Goal: Transaction & Acquisition: Book appointment/travel/reservation

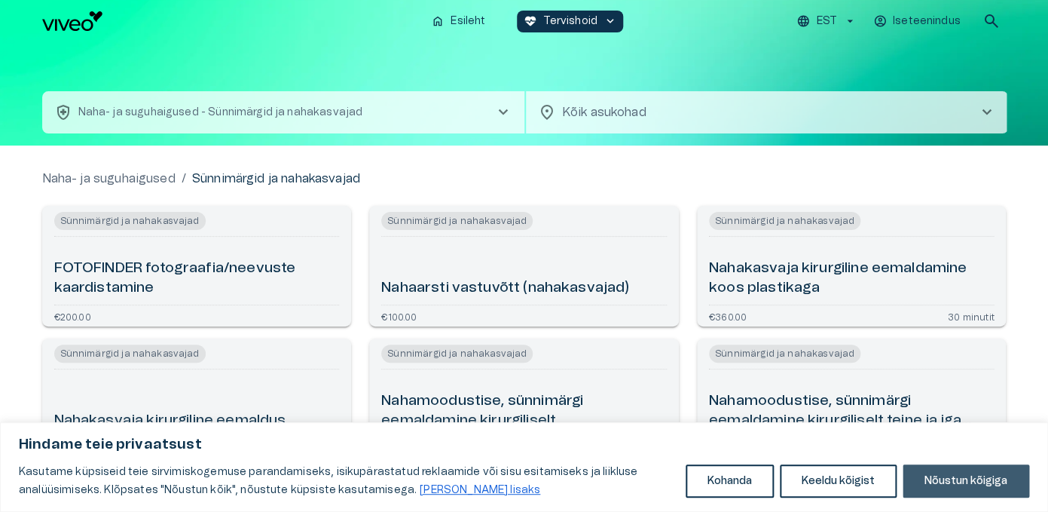
click at [956, 478] on button "Nõustun kõigiga" at bounding box center [966, 480] width 127 height 33
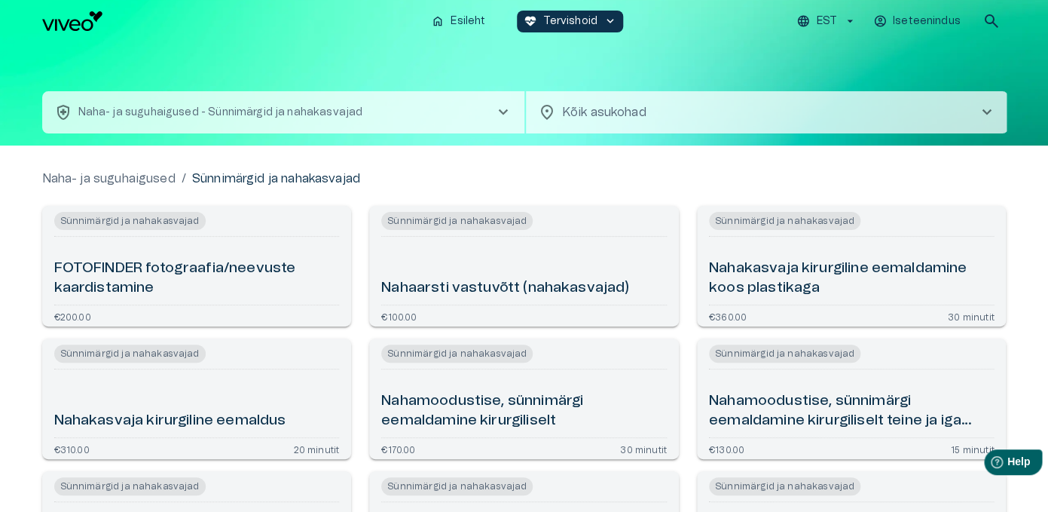
click at [502, 115] on span "chevron_right" at bounding box center [503, 112] width 18 height 18
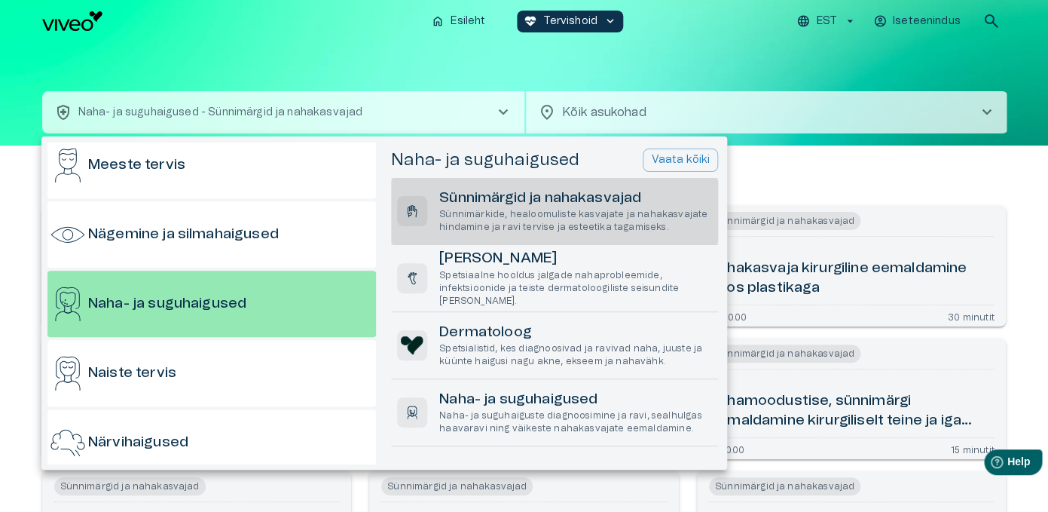
scroll to position [566, 0]
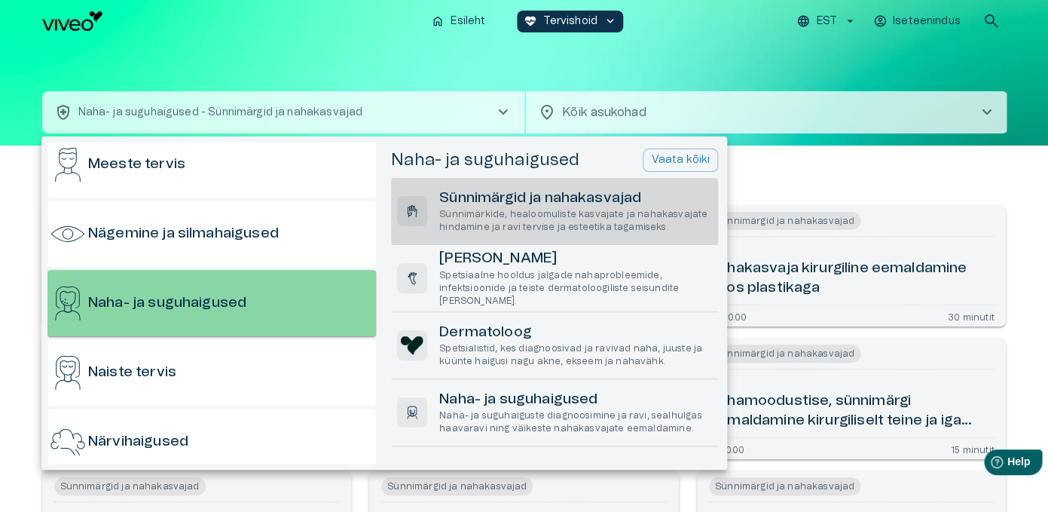
click at [213, 300] on h6 "Naha- ja suguhaigused" at bounding box center [167, 303] width 158 height 20
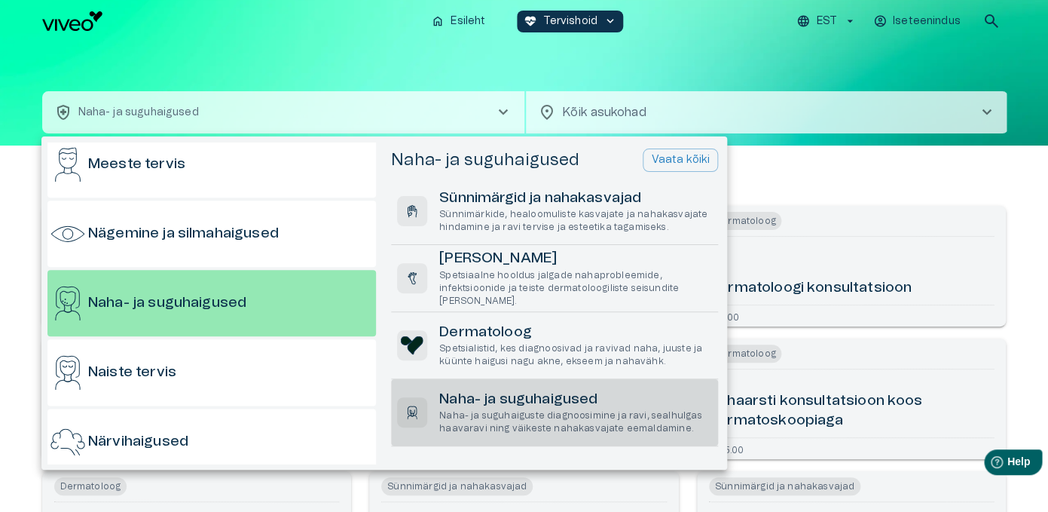
click at [627, 413] on p "Naha- ja suguhaiguste diagnoosimine ja ravi, sealhulgas haavaravi ning väikeste…" at bounding box center [575, 422] width 273 height 26
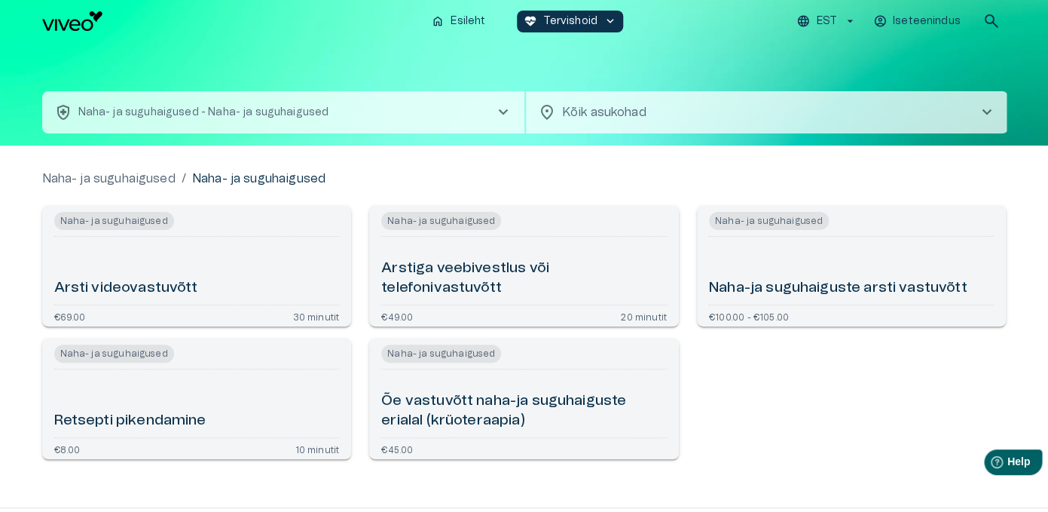
click at [789, 280] on h6 "Naha-ja suguhaiguste arsti vastuvõtt" at bounding box center [838, 288] width 258 height 20
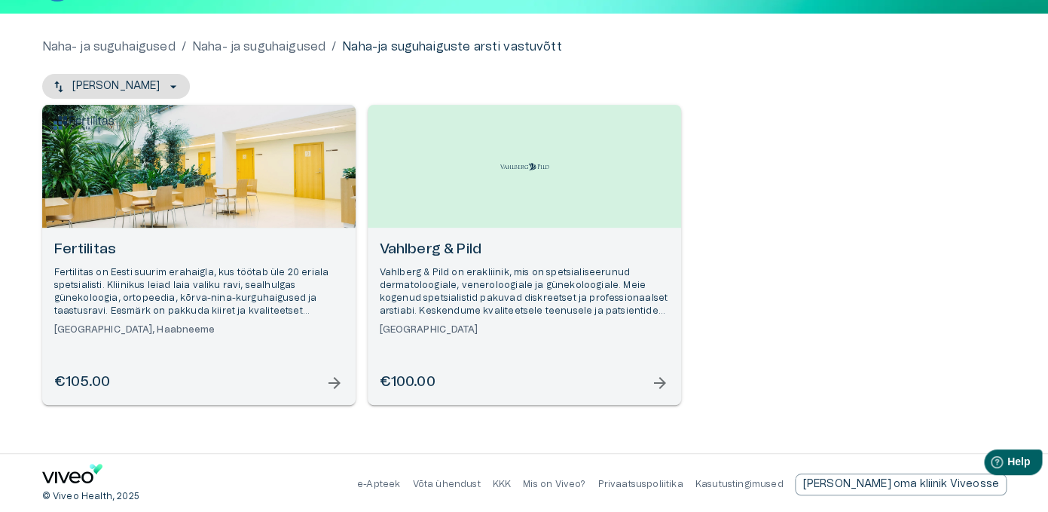
scroll to position [123, 0]
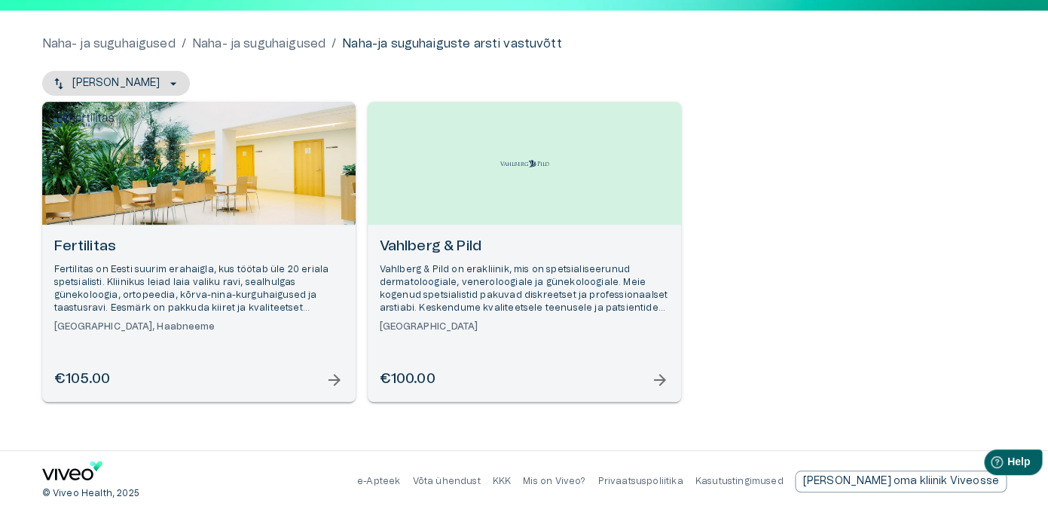
click at [660, 375] on span "arrow_forward" at bounding box center [660, 380] width 18 height 18
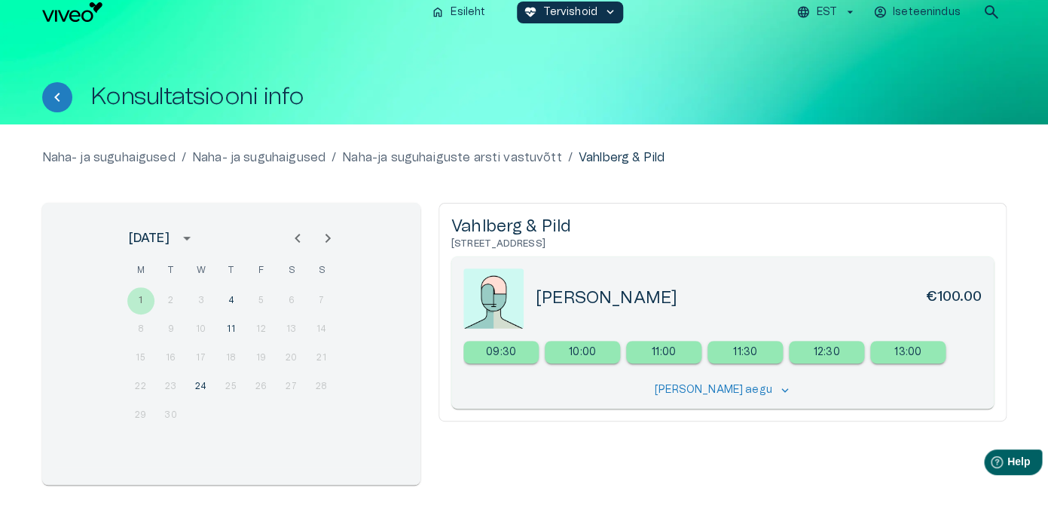
scroll to position [6, 0]
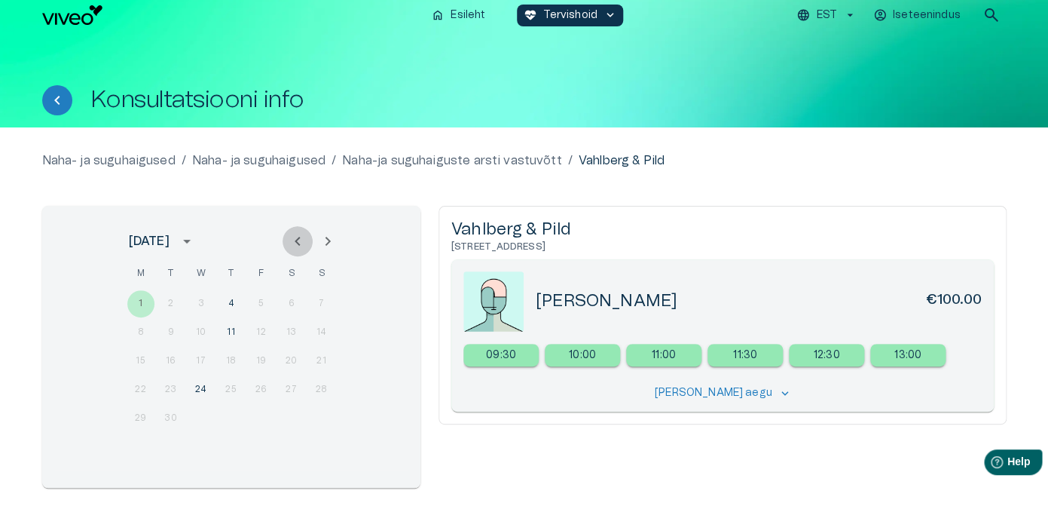
click at [296, 238] on icon "Previous month" at bounding box center [298, 241] width 18 height 18
click at [297, 243] on icon "Previous month" at bounding box center [297, 241] width 5 height 9
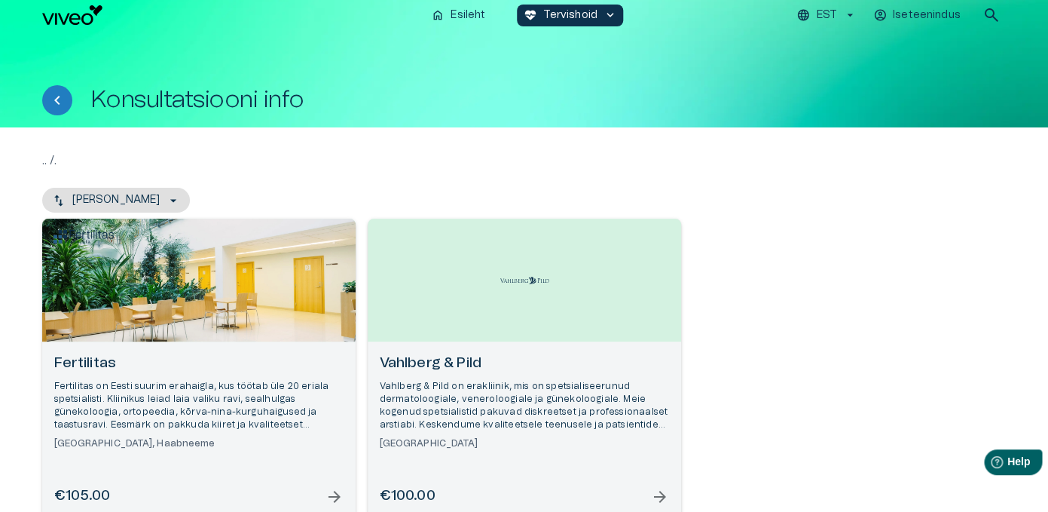
scroll to position [32, 0]
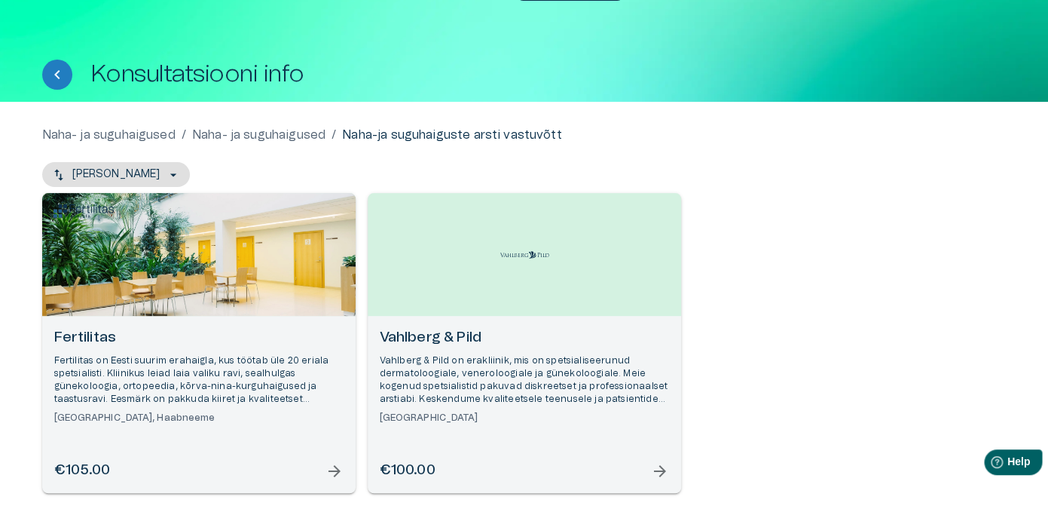
click at [333, 466] on span "arrow_forward" at bounding box center [335, 471] width 18 height 18
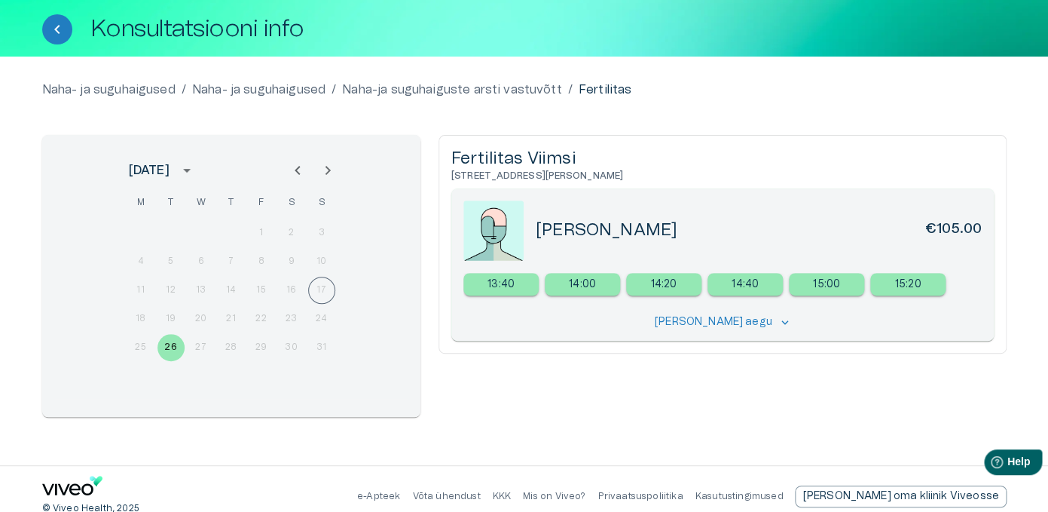
scroll to position [92, 0]
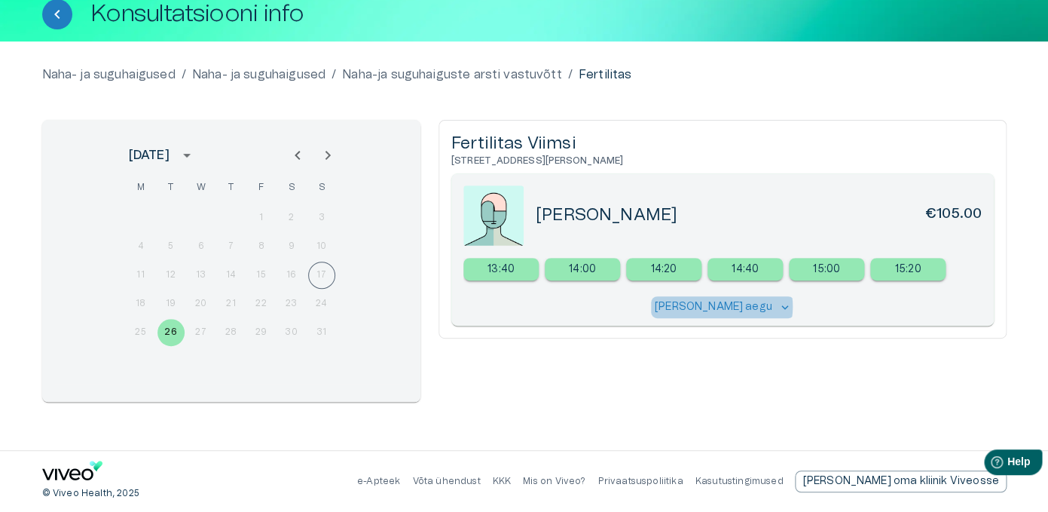
click at [739, 306] on p "Näita kõiki aegu" at bounding box center [714, 307] width 118 height 16
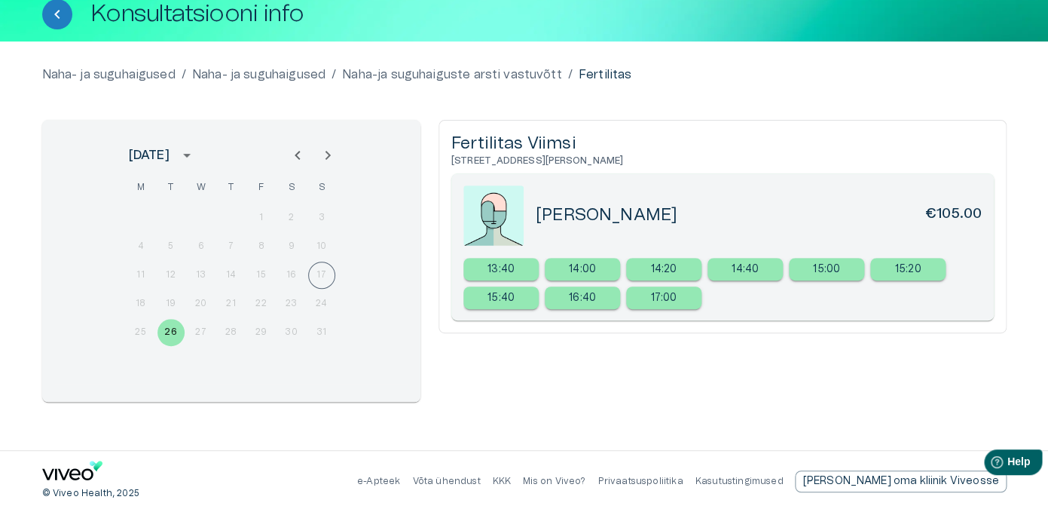
scroll to position [32, 0]
